Goal: Information Seeking & Learning: Learn about a topic

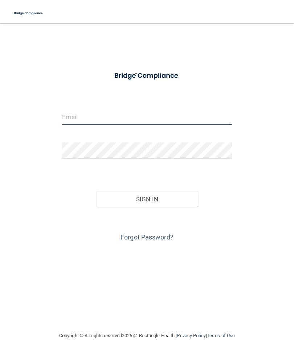
type input "[PERSON_NAME][EMAIL_ADDRESS][PERSON_NAME][DOMAIN_NAME]"
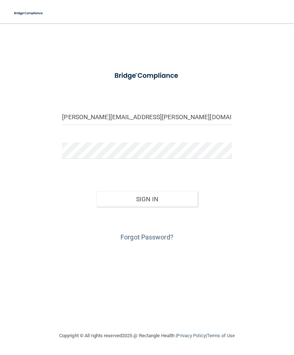
click at [147, 198] on button "Sign In" at bounding box center [147, 199] width 102 height 16
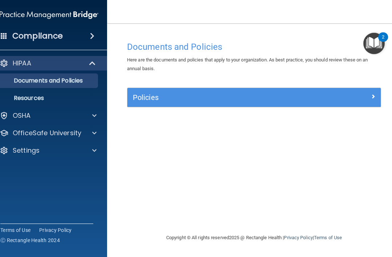
click at [294, 96] on div at bounding box center [350, 95] width 64 height 9
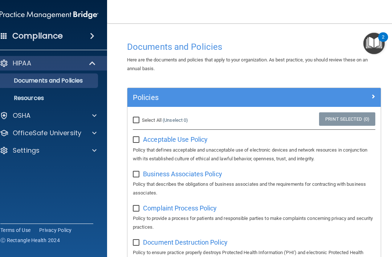
click at [139, 117] on input "Select All (Unselect 0) Unselect All" at bounding box center [137, 120] width 8 height 6
checkbox input "true"
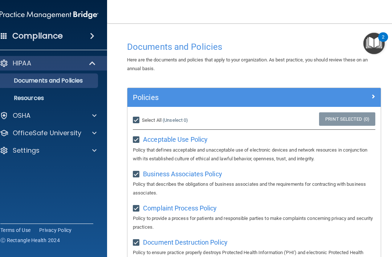
checkbox input "true"
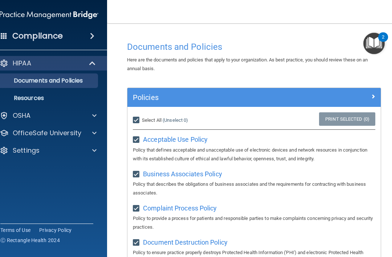
checkbox input "true"
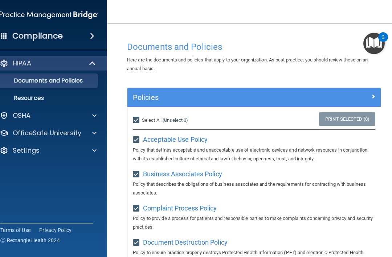
checkbox input "true"
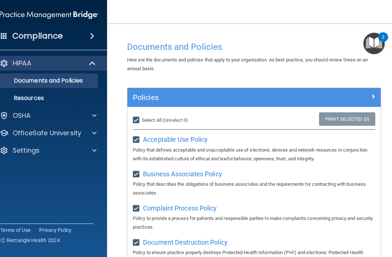
checkbox input "true"
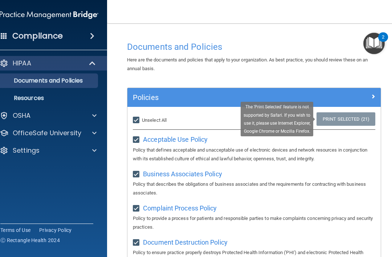
click at [294, 118] on link "Print Selected (21)" at bounding box center [345, 118] width 59 height 13
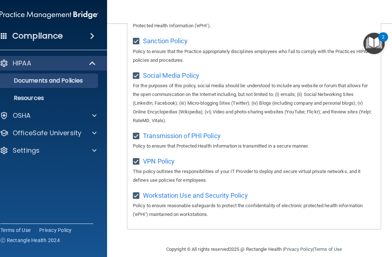
scroll to position [627, 0]
click at [17, 113] on p "OSHA" at bounding box center [22, 115] width 18 height 9
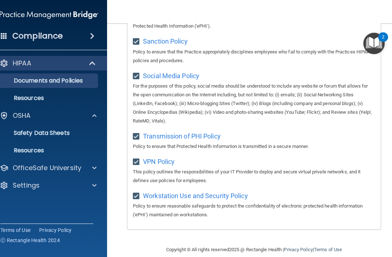
click at [19, 133] on p "Safety Data Sheets" at bounding box center [45, 132] width 99 height 7
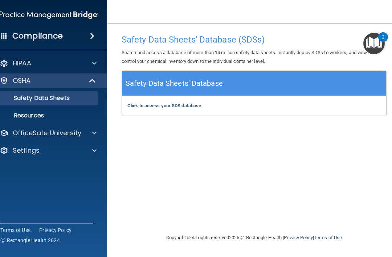
click at [19, 34] on h4 "Compliance" at bounding box center [37, 36] width 50 height 10
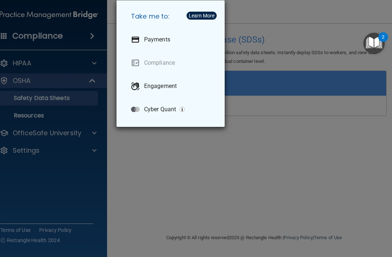
click at [15, 92] on div "Take me to: Payments Compliance Engagement Cyber Quant" at bounding box center [196, 128] width 392 height 257
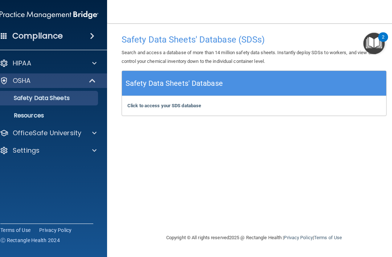
click at [19, 31] on h4 "Compliance" at bounding box center [37, 36] width 50 height 10
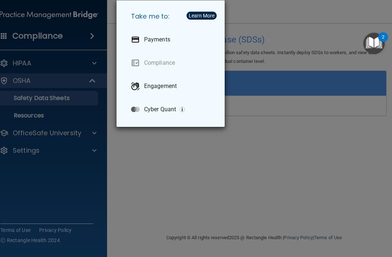
click at [139, 87] on div at bounding box center [135, 86] width 9 height 9
click at [283, 117] on div "Take me to: Payments Compliance Engagement Cyber Quant" at bounding box center [196, 128] width 392 height 257
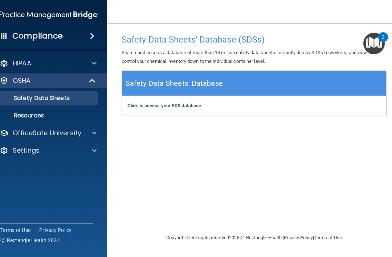
click at [20, 64] on p "HIPAA" at bounding box center [22, 63] width 19 height 9
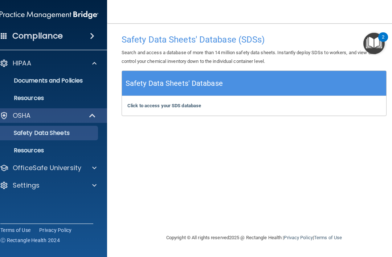
click at [12, 66] on div "HIPAA" at bounding box center [39, 63] width 90 height 9
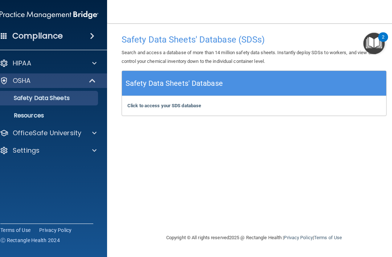
click at [12, 40] on div "Compliance" at bounding box center [49, 36] width 116 height 16
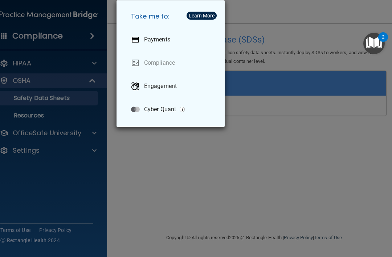
click at [170, 110] on p "Cyber Quant" at bounding box center [160, 109] width 32 height 7
click at [30, 118] on div "Take me to: Payments Compliance Engagement Cyber Quant" at bounding box center [196, 128] width 392 height 257
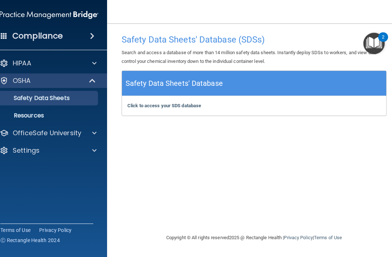
click at [20, 132] on p "OfficeSafe University" at bounding box center [47, 132] width 69 height 9
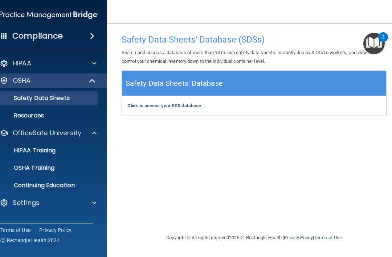
click at [33, 169] on p "OSHA Training" at bounding box center [25, 167] width 59 height 7
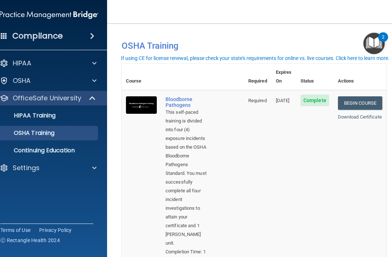
scroll to position [0, 0]
click at [294, 96] on link "Begin Course" at bounding box center [360, 102] width 44 height 13
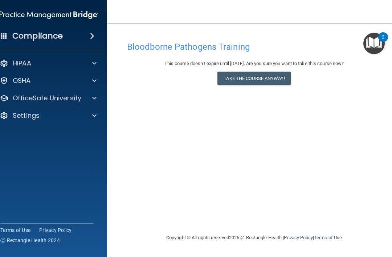
click at [288, 78] on button "Take the course anyway!" at bounding box center [253, 77] width 73 height 13
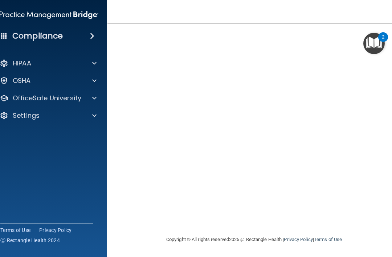
scroll to position [54, 0]
click at [0, 51] on div "Compliance HIPAA Documents and Policies Report an Incident Business Associates …" at bounding box center [49, 128] width 116 height 257
click at [367, 49] on img "Open Resource Center, 2 new notifications" at bounding box center [373, 43] width 21 height 21
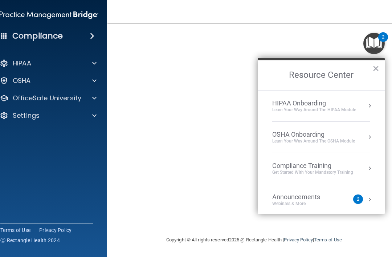
click at [378, 70] on button "×" at bounding box center [375, 68] width 7 height 12
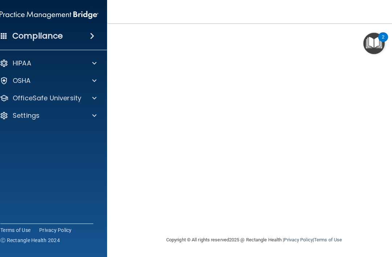
click at [373, 42] on img "Open Resource Center, 2 new notifications" at bounding box center [373, 43] width 21 height 21
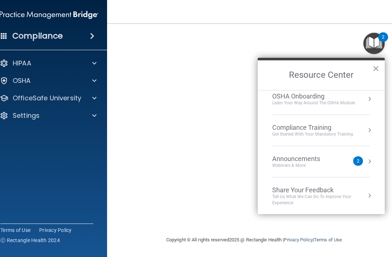
scroll to position [38, 0]
click at [377, 69] on button "×" at bounding box center [375, 68] width 7 height 12
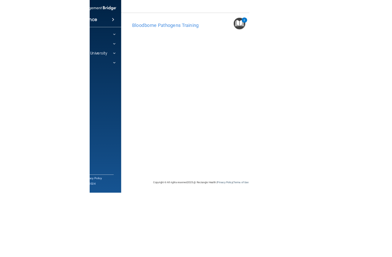
scroll to position [0, 0]
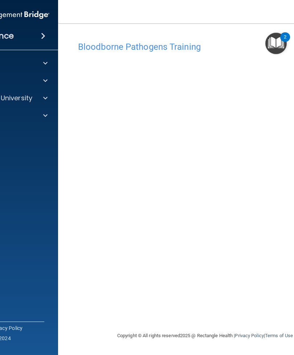
click at [149, 256] on div "Bloodborne Pathogens Training This course doesn’t expire until [DATE]. Are you …" at bounding box center [205, 184] width 265 height 293
click at [78, 256] on main "Bloodborne Pathogens Training This course doesn’t expire until [DATE]. Are you …" at bounding box center [205, 188] width 294 height 331
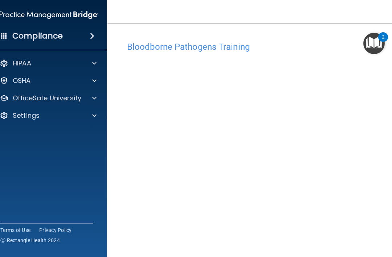
click at [28, 60] on p "HIPAA" at bounding box center [22, 63] width 19 height 9
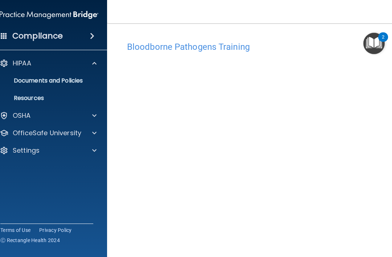
click at [17, 111] on p "OSHA" at bounding box center [22, 115] width 18 height 9
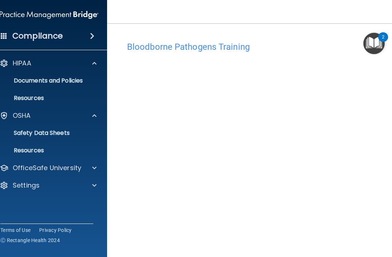
click at [34, 169] on p "OfficeSafe University" at bounding box center [47, 167] width 69 height 9
click at [18, 34] on h4 "Compliance" at bounding box center [37, 36] width 50 height 10
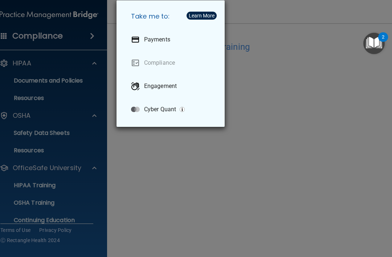
click at [146, 68] on link "Compliance" at bounding box center [172, 63] width 94 height 20
click at [137, 56] on link "Compliance" at bounding box center [172, 63] width 94 height 20
click at [376, 58] on div "Take me to: Payments Compliance Engagement Cyber Quant" at bounding box center [196, 128] width 392 height 257
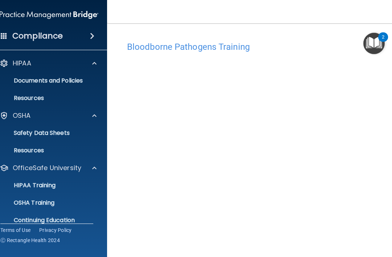
click at [374, 39] on img "Open Resource Center, 2 new notifications" at bounding box center [373, 43] width 21 height 21
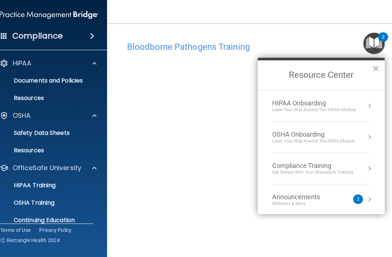
click at [352, 110] on div "Learn Your Way around the HIPAA module" at bounding box center [314, 110] width 84 height 6
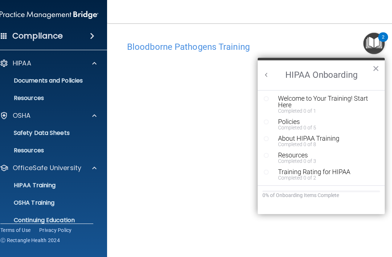
scroll to position [1, 0]
click at [337, 175] on div "Completed 0 of 2" at bounding box center [326, 177] width 97 height 5
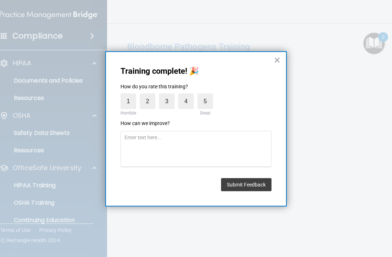
click at [271, 72] on div "Training complete! 🎉 How do you rate this training? 1 Horrible 2 3 4 5 Great Ho…" at bounding box center [195, 128] width 181 height 155
click at [275, 62] on button "×" at bounding box center [277, 60] width 7 height 12
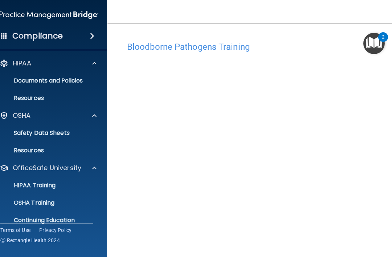
click at [378, 42] on img "Open Resource Center, 2 new notifications" at bounding box center [373, 43] width 21 height 21
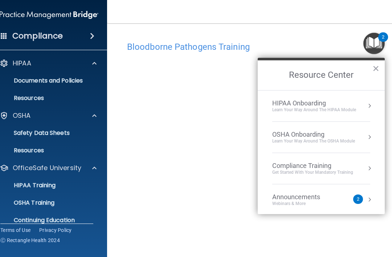
click at [375, 68] on button "×" at bounding box center [375, 68] width 7 height 12
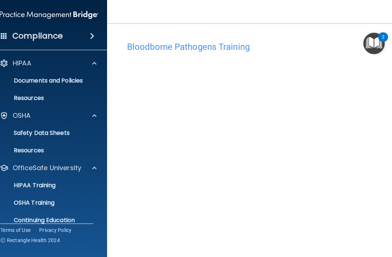
click at [374, 39] on img "Open Resource Center, 2 new notifications" at bounding box center [373, 43] width 21 height 21
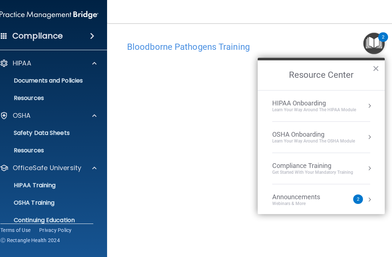
click at [372, 41] on img "Open Resource Center, 2 new notifications" at bounding box center [373, 43] width 21 height 21
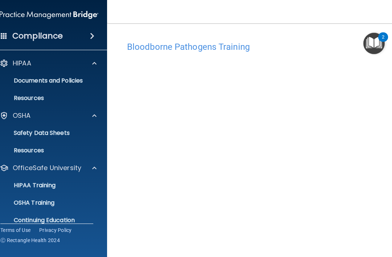
click at [370, 45] on img "Open Resource Center, 2 new notifications" at bounding box center [373, 43] width 21 height 21
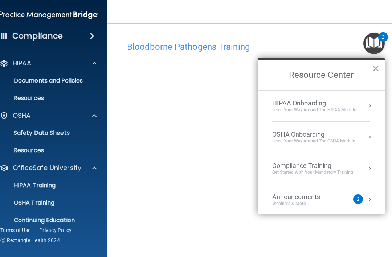
click at [359, 78] on h2 "Resource Center" at bounding box center [321, 75] width 127 height 30
click at [345, 175] on li "Compliance Training Get Started with your mandatory training" at bounding box center [321, 168] width 98 height 31
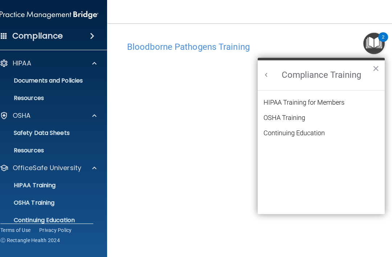
scroll to position [0, 0]
click at [337, 119] on li "OSHA Training" at bounding box center [320, 121] width 115 height 15
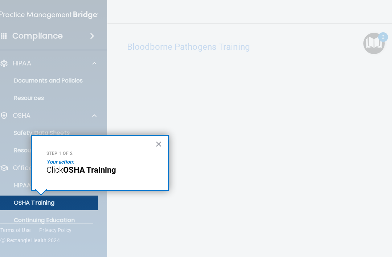
click at [15, 200] on p "OSHA Training" at bounding box center [25, 202] width 59 height 7
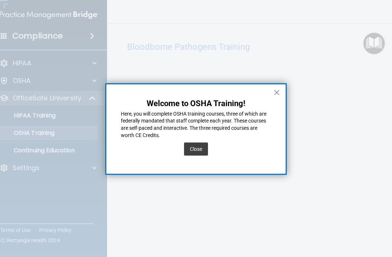
click at [25, 201] on div at bounding box center [196, 128] width 392 height 257
click at [199, 140] on div "Close" at bounding box center [196, 149] width 24 height 20
click at [191, 139] on div "Close" at bounding box center [196, 149] width 24 height 20
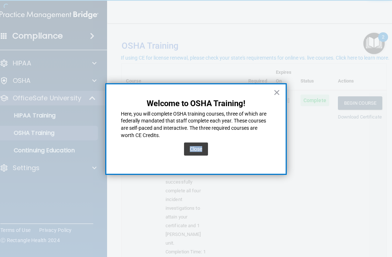
click at [276, 86] on button "×" at bounding box center [276, 92] width 7 height 12
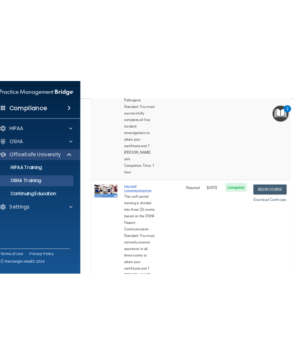
scroll to position [161, 0]
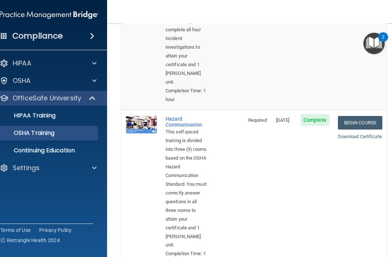
click at [373, 118] on link "Begin Course" at bounding box center [360, 122] width 44 height 13
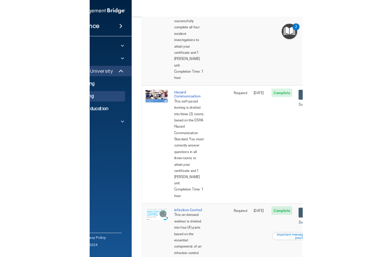
scroll to position [157, 0]
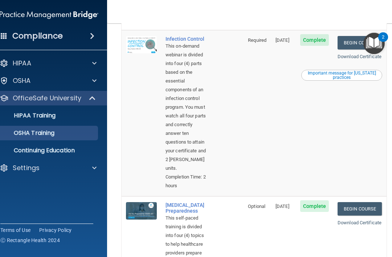
scroll to position [410, 0]
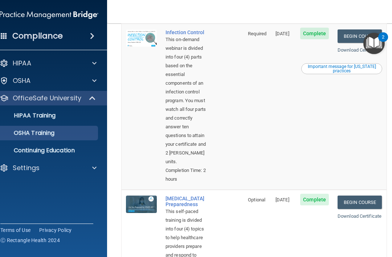
click at [16, 114] on p "HIPAA Training" at bounding box center [26, 115] width 60 height 7
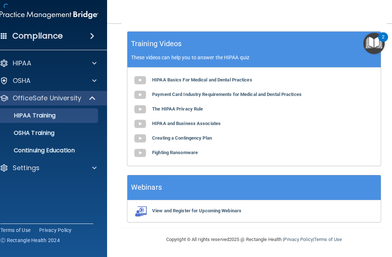
click at [27, 113] on p "HIPAA Training" at bounding box center [26, 115] width 60 height 7
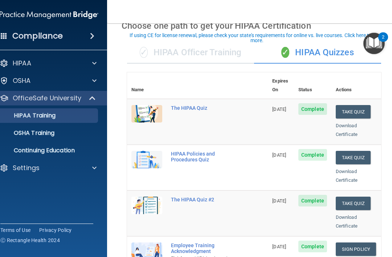
scroll to position [37, 0]
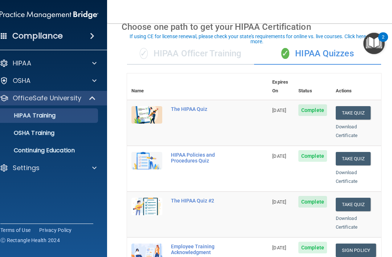
click at [363, 106] on button "Take Quiz" at bounding box center [353, 112] width 35 height 13
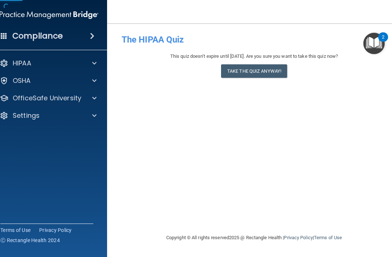
click at [270, 73] on button "Take the quiz anyway!" at bounding box center [254, 70] width 66 height 13
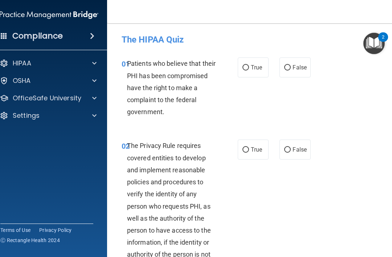
click at [259, 69] on span "True" at bounding box center [256, 67] width 11 height 7
click at [249, 69] on input "True" at bounding box center [245, 67] width 7 height 5
radio input "true"
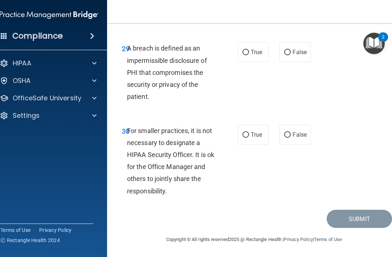
scroll to position [2480, 0]
click at [150, 131] on span "For smaller practices, it is not necessary to designate a HIPAA Security Office…" at bounding box center [170, 161] width 87 height 68
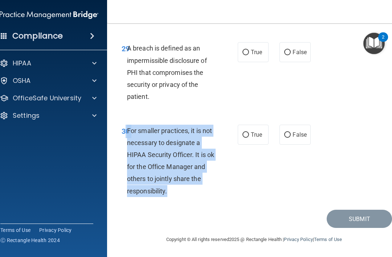
copy div "0 For smaller practices, it is not necessary to designate a HIPAA Security Offi…"
click at [257, 54] on span "True" at bounding box center [256, 52] width 11 height 7
click at [249, 54] on input "True" at bounding box center [245, 52] width 7 height 5
radio input "true"
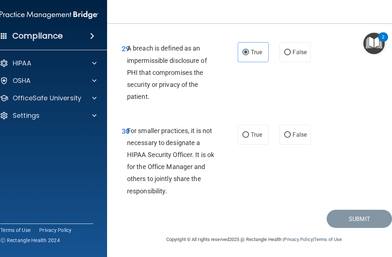
click at [304, 136] on span "False" at bounding box center [299, 134] width 14 height 7
click at [291, 136] on input "False" at bounding box center [287, 134] width 7 height 5
radio input "true"
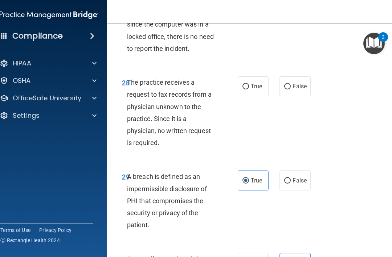
scroll to position [2316, 0]
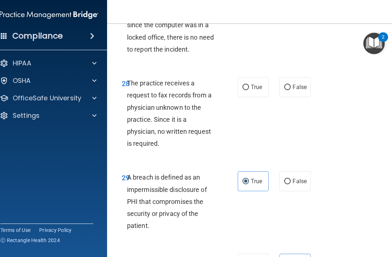
click at [255, 90] on span "True" at bounding box center [256, 86] width 11 height 7
click at [249, 90] on input "True" at bounding box center [245, 87] width 7 height 5
radio input "true"
click at [293, 8] on span "False" at bounding box center [299, 4] width 14 height 7
click at [291, 8] on input "False" at bounding box center [287, 5] width 7 height 5
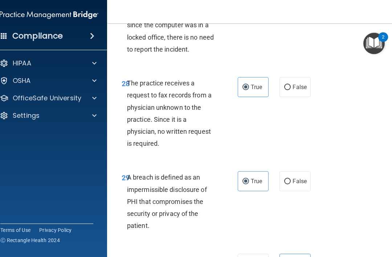
radio input "true"
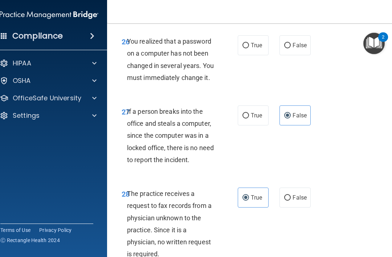
scroll to position [2201, 0]
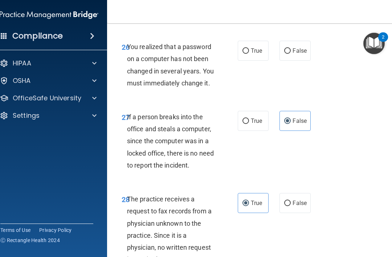
click at [260, 61] on label "True" at bounding box center [253, 51] width 31 height 20
click at [249, 54] on input "True" at bounding box center [245, 50] width 7 height 5
radio input "true"
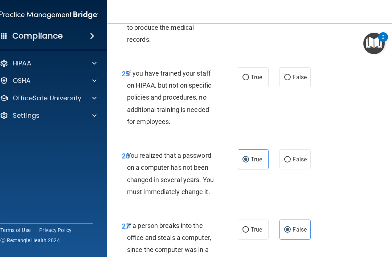
scroll to position [2089, 0]
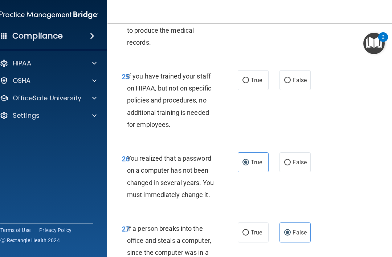
click at [297, 83] on span "False" at bounding box center [299, 80] width 14 height 7
click at [291, 83] on input "False" at bounding box center [287, 80] width 7 height 5
radio input "true"
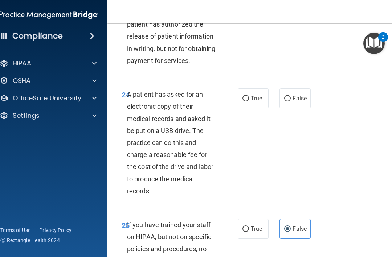
scroll to position [1940, 0]
click at [248, 102] on input "True" at bounding box center [245, 98] width 7 height 5
radio input "true"
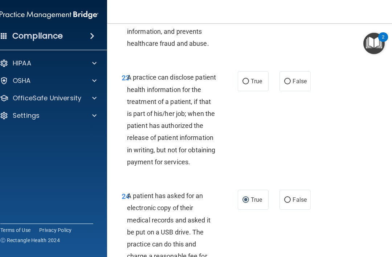
scroll to position [1839, 0]
click at [260, 85] on span "True" at bounding box center [256, 81] width 11 height 7
click at [249, 85] on input "True" at bounding box center [245, 81] width 7 height 5
radio input "true"
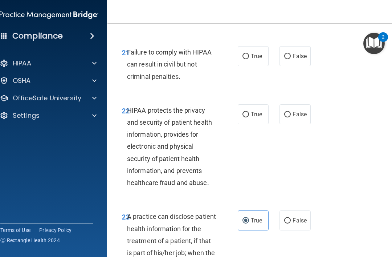
scroll to position [1701, 0]
click at [254, 117] on span "True" at bounding box center [256, 113] width 11 height 7
click at [249, 117] on input "True" at bounding box center [245, 113] width 7 height 5
radio input "true"
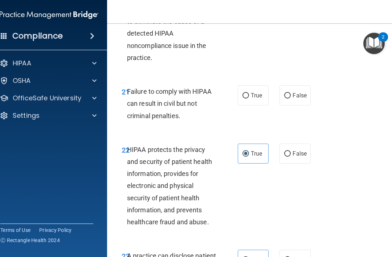
scroll to position [1662, 0]
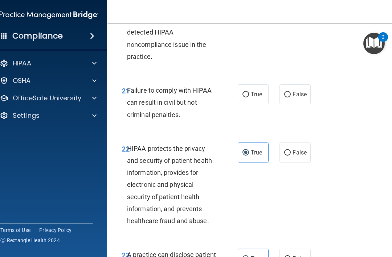
click at [291, 104] on label "False" at bounding box center [294, 94] width 31 height 20
click at [291, 97] on input "False" at bounding box center [287, 94] width 7 height 5
radio input "true"
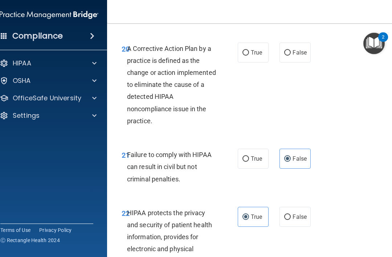
scroll to position [1600, 0]
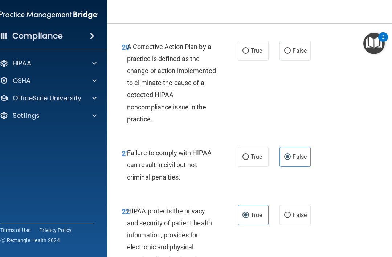
click at [257, 61] on label "True" at bounding box center [253, 51] width 31 height 20
click at [249, 54] on input "True" at bounding box center [245, 50] width 7 height 5
radio input "true"
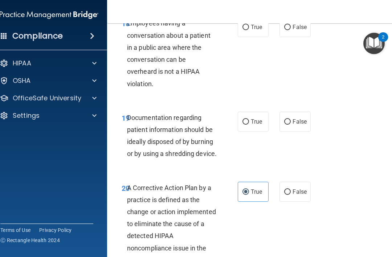
scroll to position [1454, 0]
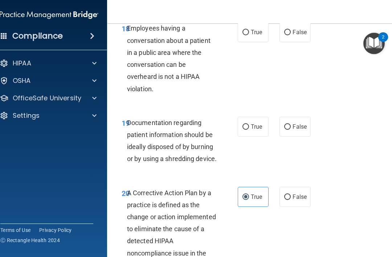
click at [255, 136] on label "True" at bounding box center [253, 126] width 31 height 20
click at [249, 130] on input "True" at bounding box center [245, 126] width 7 height 5
radio input "true"
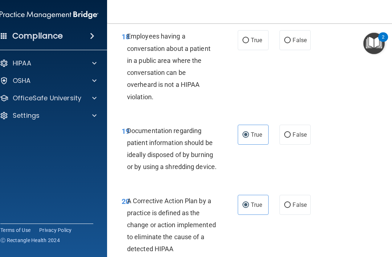
scroll to position [1442, 0]
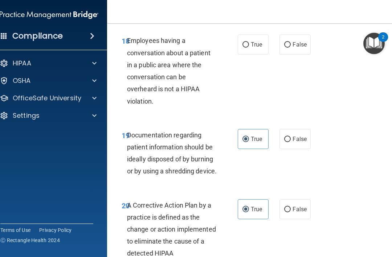
click at [300, 54] on label "False" at bounding box center [294, 44] width 31 height 20
click at [291, 48] on input "False" at bounding box center [287, 44] width 7 height 5
radio input "true"
click at [255, 48] on span "True" at bounding box center [256, 44] width 11 height 7
click at [249, 48] on input "True" at bounding box center [245, 44] width 7 height 5
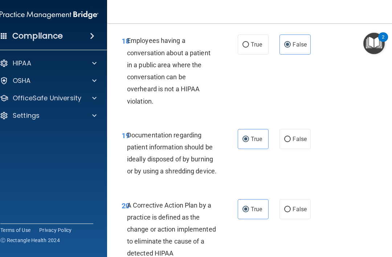
radio input "true"
radio input "false"
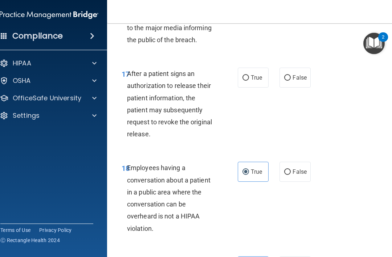
scroll to position [1320, 0]
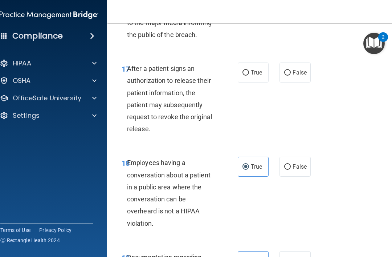
click at [258, 76] on span "True" at bounding box center [256, 72] width 11 height 7
click at [249, 75] on input "True" at bounding box center [245, 72] width 7 height 5
radio input "true"
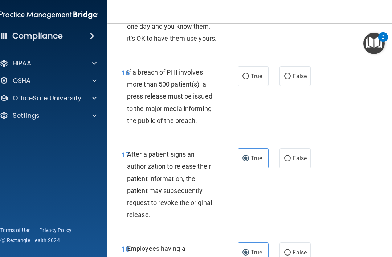
scroll to position [1235, 0]
click at [247, 79] on input "True" at bounding box center [245, 75] width 7 height 5
radio input "true"
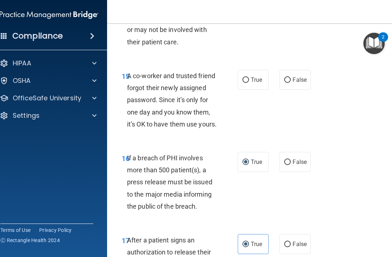
scroll to position [1149, 0]
click at [267, 87] on label "True" at bounding box center [253, 79] width 31 height 20
click at [249, 82] on input "True" at bounding box center [245, 79] width 7 height 5
radio input "true"
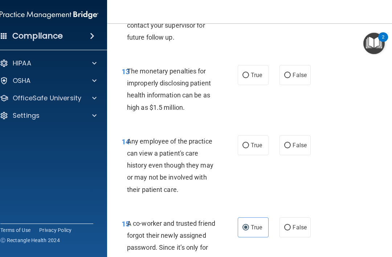
scroll to position [1003, 0]
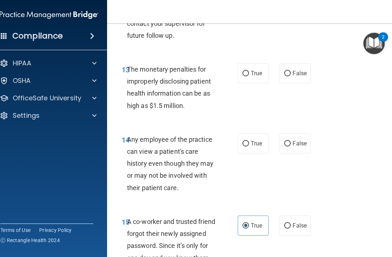
click at [298, 228] on span "False" at bounding box center [299, 225] width 14 height 7
click at [291, 228] on input "False" at bounding box center [287, 225] width 7 height 5
radio input "true"
radio input "false"
click at [302, 147] on span "False" at bounding box center [299, 143] width 14 height 7
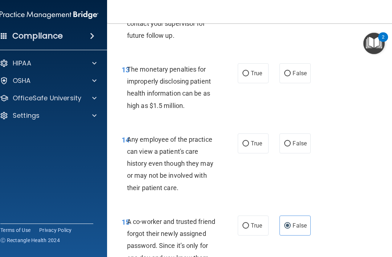
click at [291, 146] on input "False" at bounding box center [287, 143] width 7 height 5
radio input "true"
click at [268, 70] on label "True" at bounding box center [253, 73] width 31 height 20
click at [249, 71] on input "True" at bounding box center [245, 73] width 7 height 5
radio input "true"
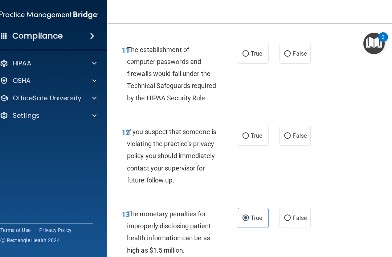
scroll to position [860, 0]
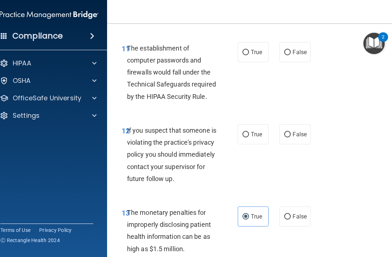
click at [253, 52] on label "True" at bounding box center [253, 52] width 31 height 20
click at [249, 52] on input "True" at bounding box center [245, 52] width 7 height 5
radio input "true"
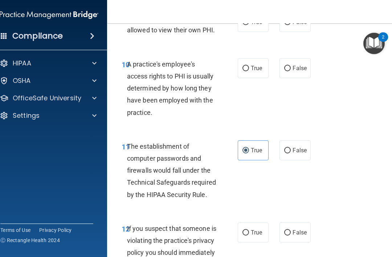
scroll to position [758, 0]
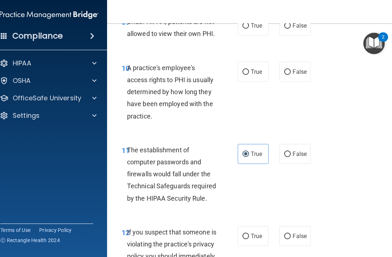
click at [304, 70] on span "False" at bounding box center [299, 71] width 14 height 7
click at [291, 70] on input "False" at bounding box center [287, 71] width 7 height 5
radio input "true"
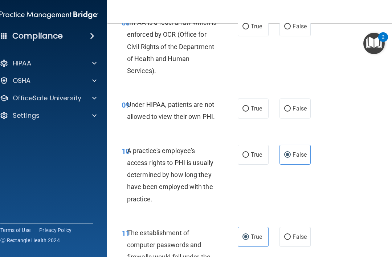
scroll to position [672, 0]
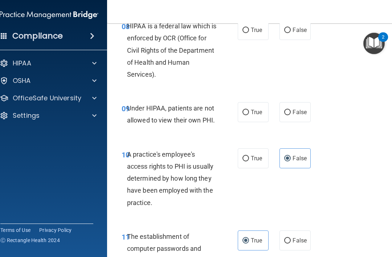
click at [287, 111] on input "False" at bounding box center [287, 112] width 7 height 5
radio input "true"
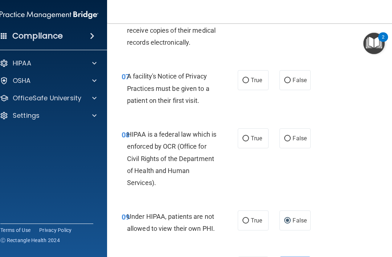
scroll to position [563, 0]
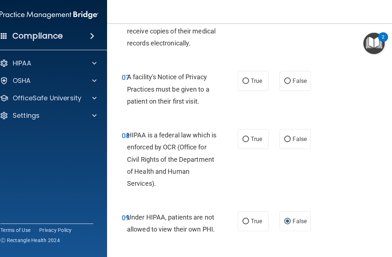
click at [250, 143] on label "True" at bounding box center [253, 139] width 31 height 20
click at [249, 142] on input "True" at bounding box center [245, 138] width 7 height 5
radio input "true"
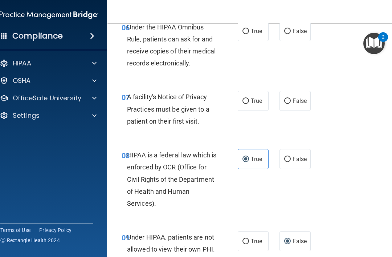
scroll to position [544, 0]
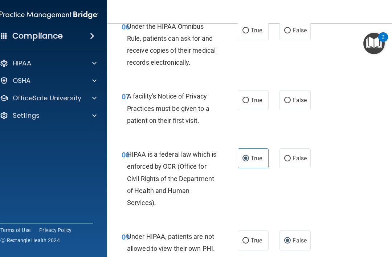
click at [253, 97] on span "True" at bounding box center [256, 100] width 11 height 7
click at [249, 98] on input "True" at bounding box center [245, 100] width 7 height 5
radio input "true"
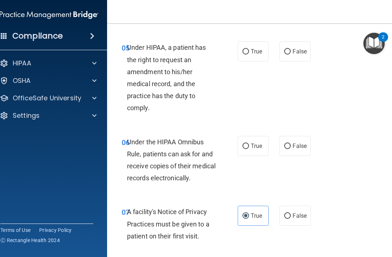
scroll to position [434, 0]
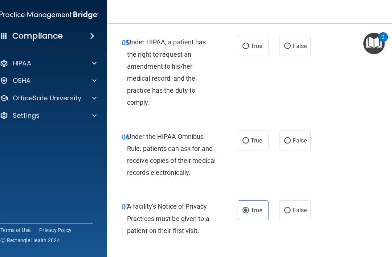
click at [260, 138] on span "True" at bounding box center [256, 140] width 11 height 7
click at [249, 138] on input "True" at bounding box center [245, 140] width 7 height 5
radio input "true"
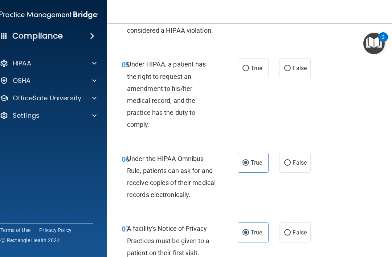
scroll to position [406, 0]
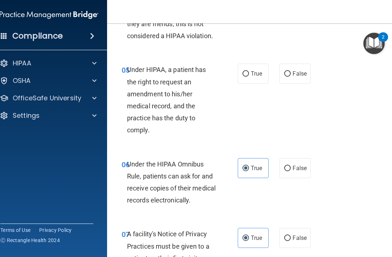
click at [256, 70] on span "True" at bounding box center [256, 73] width 11 height 7
click at [249, 71] on input "True" at bounding box center [245, 73] width 7 height 5
radio input "true"
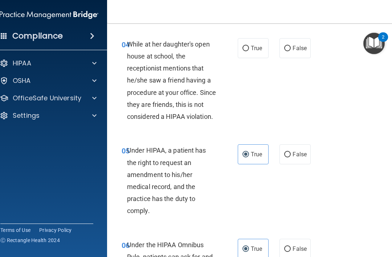
scroll to position [326, 0]
click at [295, 53] on label "False" at bounding box center [294, 48] width 31 height 20
click at [291, 51] on input "False" at bounding box center [287, 47] width 7 height 5
radio input "true"
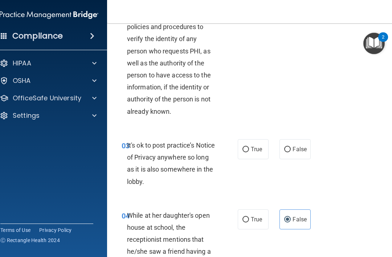
scroll to position [153, 0]
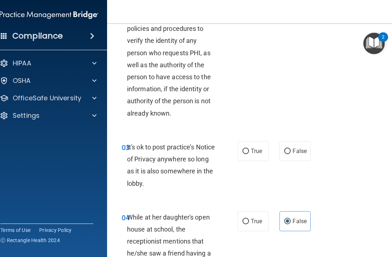
click at [242, 130] on div "02 The Privacy Rule requires covered entities to develop and implement reasonab…" at bounding box center [254, 54] width 276 height 154
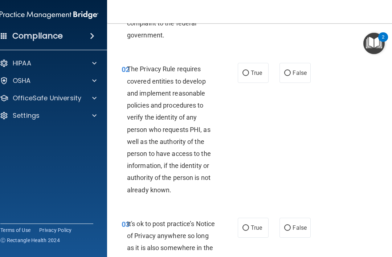
scroll to position [80, 0]
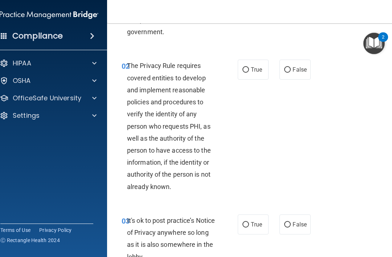
click at [253, 216] on label "True" at bounding box center [253, 224] width 31 height 20
click at [249, 222] on input "True" at bounding box center [245, 224] width 7 height 5
radio input "true"
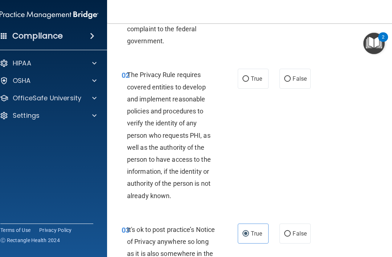
scroll to position [71, 0]
click at [253, 87] on label "True" at bounding box center [253, 78] width 31 height 20
click at [249, 81] on input "True" at bounding box center [245, 78] width 7 height 5
radio input "true"
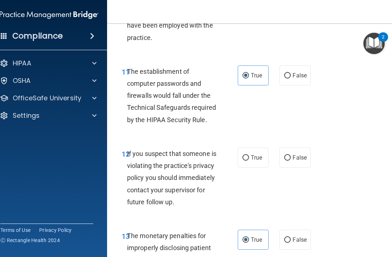
scroll to position [836, 0]
click at [248, 155] on input "True" at bounding box center [245, 157] width 7 height 5
radio input "true"
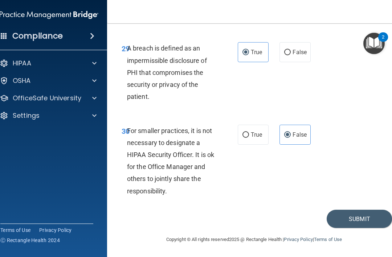
click at [355, 219] on button "Submit" at bounding box center [359, 218] width 65 height 19
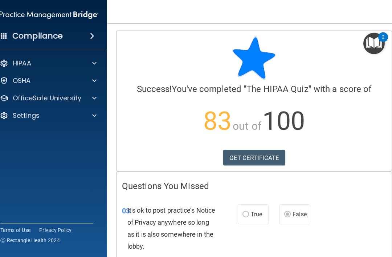
click at [270, 153] on link "GET CERTIFICATE" at bounding box center [254, 158] width 62 height 16
